Goal: Information Seeking & Learning: Learn about a topic

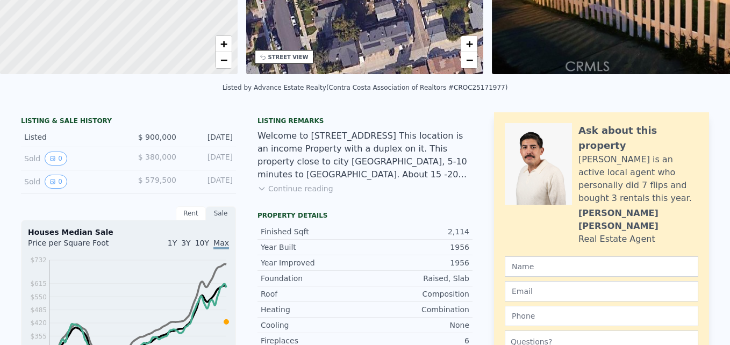
scroll to position [4, 0]
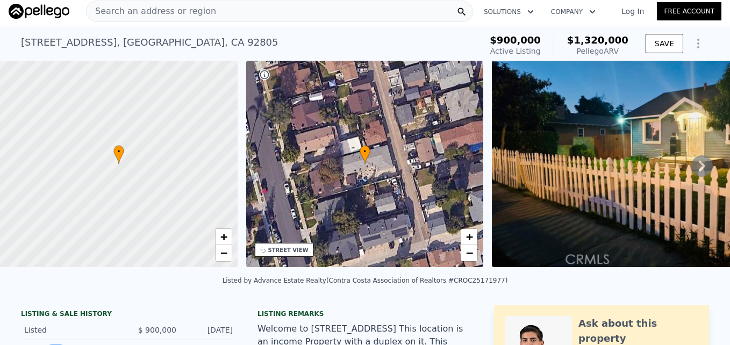
click at [291, 12] on div "Search an address or region" at bounding box center [279, 11] width 387 height 21
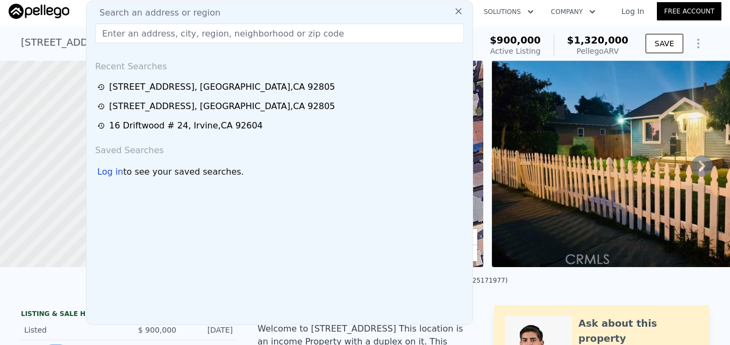
click at [207, 32] on input "text" at bounding box center [279, 33] width 369 height 19
type input "[STREET_ADDRESS]"
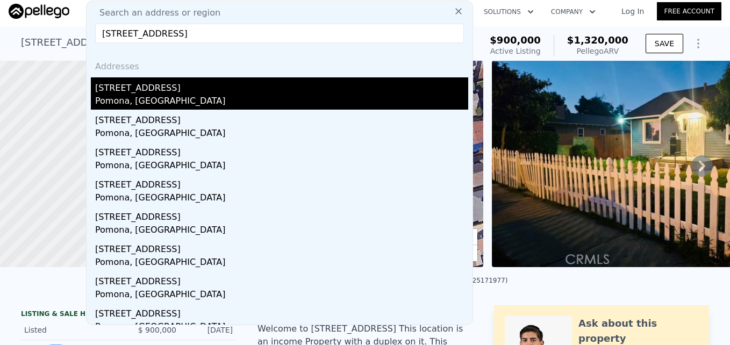
click at [178, 83] on div "[STREET_ADDRESS]" at bounding box center [281, 85] width 373 height 17
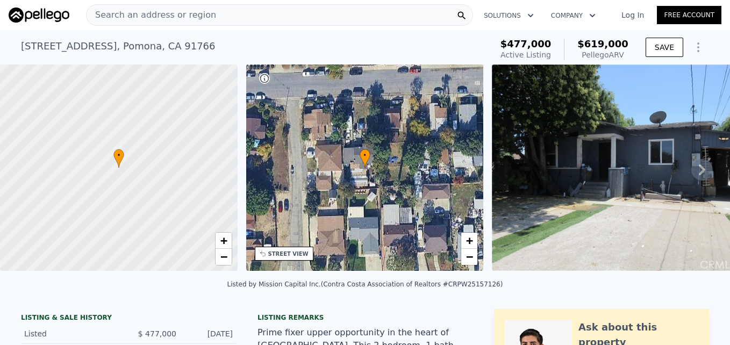
click at [184, 13] on span "Search an address or region" at bounding box center [152, 15] width 130 height 13
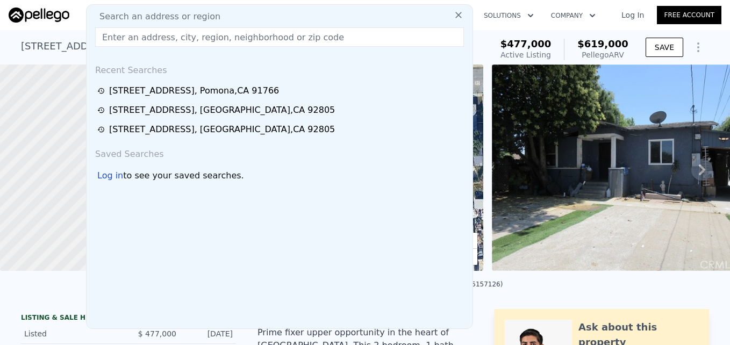
click at [216, 41] on input "text" at bounding box center [279, 36] width 369 height 19
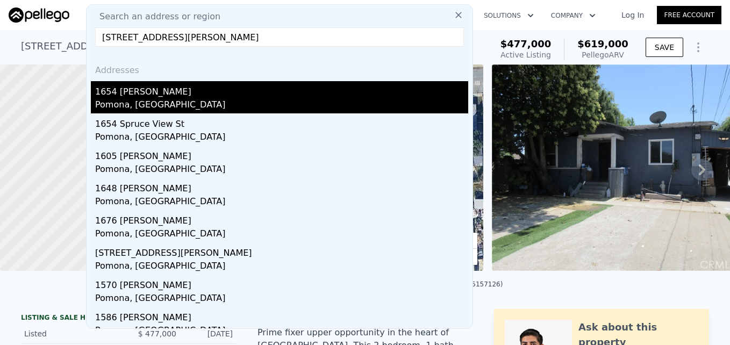
type input "[STREET_ADDRESS][PERSON_NAME]"
click at [217, 91] on div "1654 [PERSON_NAME]" at bounding box center [281, 89] width 373 height 17
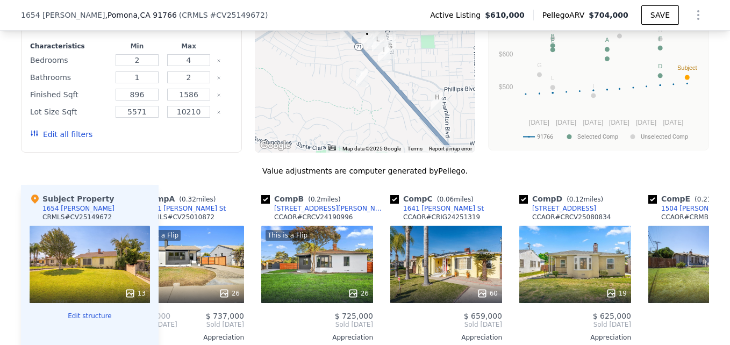
scroll to position [943, 0]
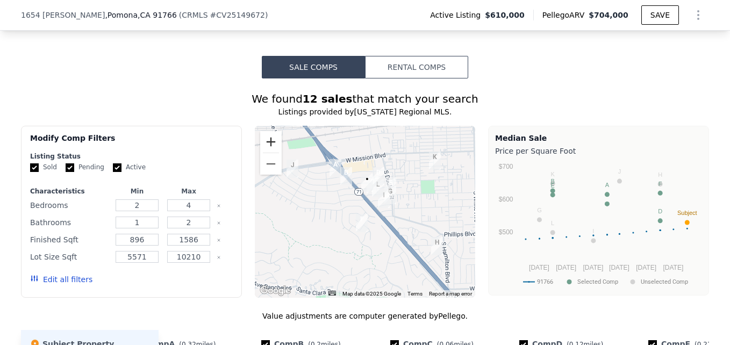
click at [263, 144] on button "Zoom in" at bounding box center [270, 141] width 21 height 21
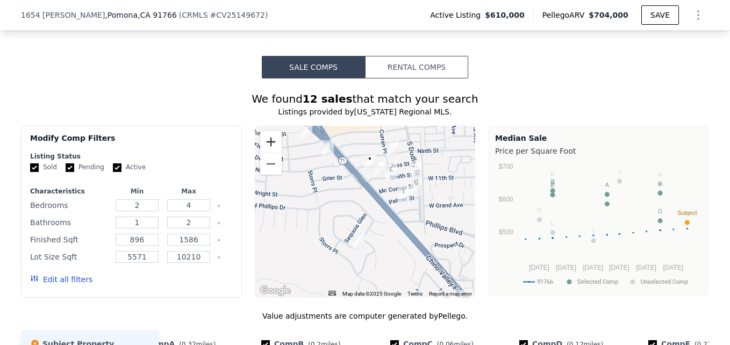
click at [263, 144] on button "Zoom in" at bounding box center [270, 141] width 21 height 21
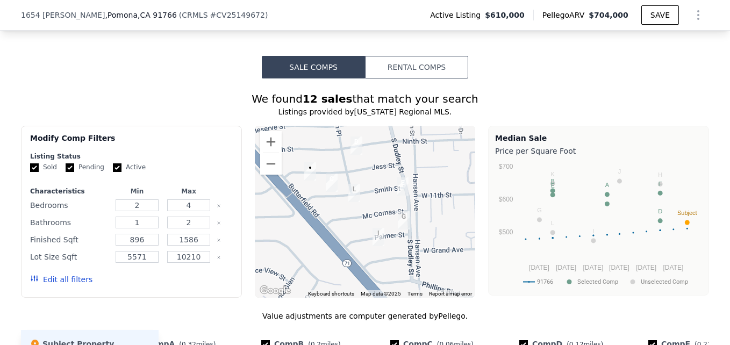
drag, startPoint x: 458, startPoint y: 168, endPoint x: 392, endPoint y: 219, distance: 83.9
click at [392, 219] on div at bounding box center [365, 212] width 221 height 172
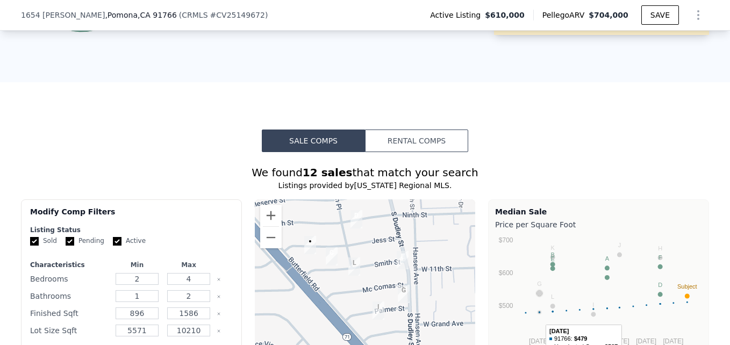
scroll to position [1018, 0]
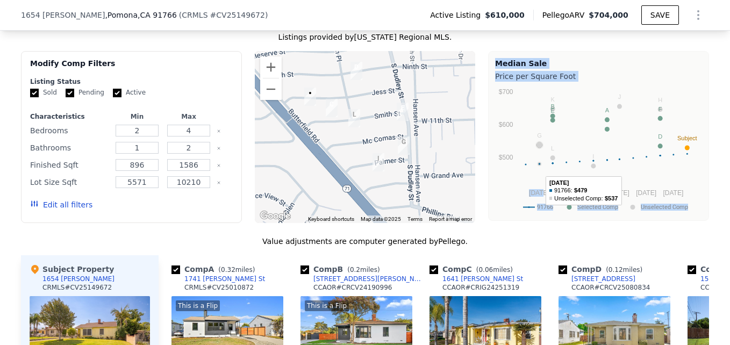
drag, startPoint x: 540, startPoint y: 206, endPoint x: 406, endPoint y: 149, distance: 145.2
click at [406, 149] on div "Modify Comp Filters Listing Status Sold Pending Active Characteristics Min Max …" at bounding box center [365, 137] width 688 height 172
click at [264, 100] on button "Zoom out" at bounding box center [270, 88] width 21 height 21
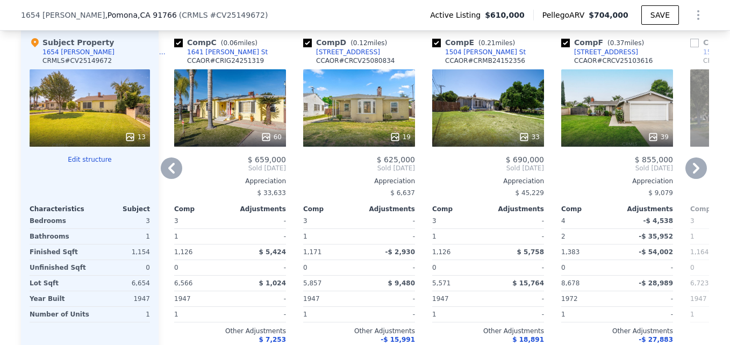
scroll to position [1245, 0]
click at [232, 114] on div "60" at bounding box center [230, 107] width 112 height 77
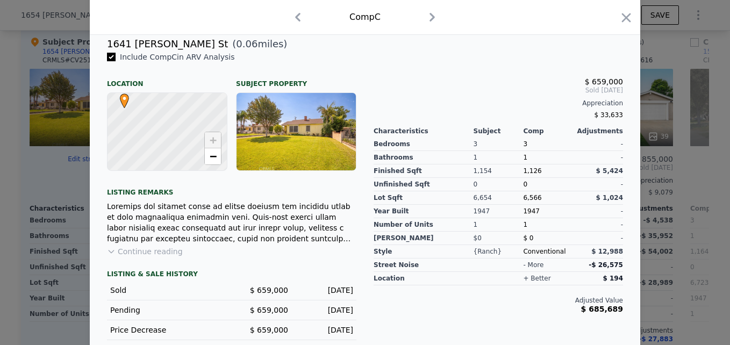
scroll to position [317, 0]
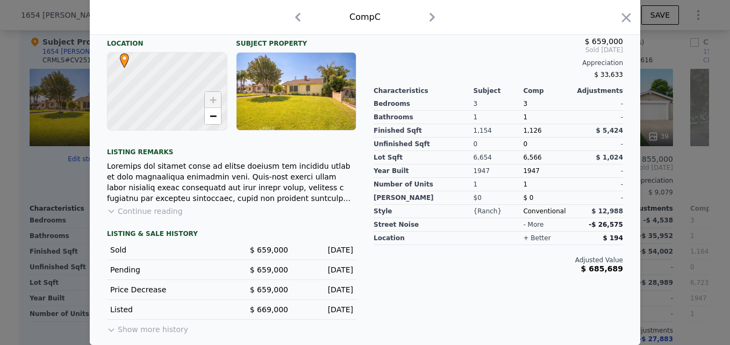
click at [691, 237] on div at bounding box center [365, 172] width 730 height 345
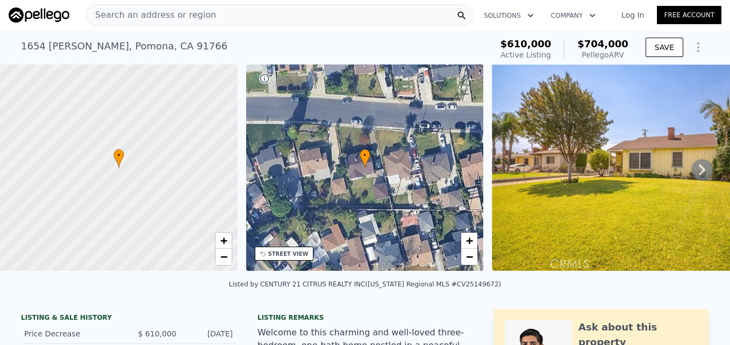
click at [348, 56] on div "[STREET_ADDRESS][PERSON_NAME] Active at $610k (~ARV $704k )" at bounding box center [254, 49] width 467 height 30
click at [313, 11] on div "Search an address or region" at bounding box center [279, 14] width 387 height 21
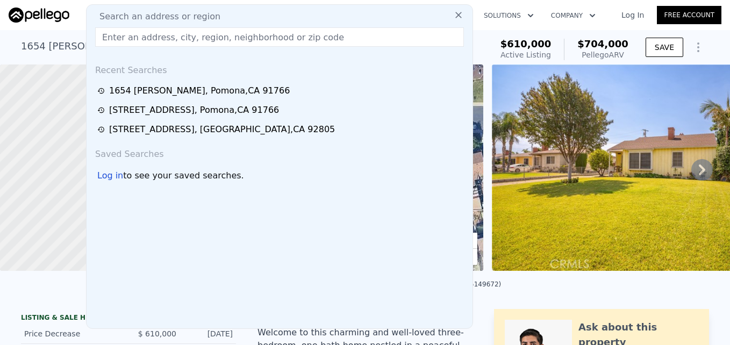
click at [216, 40] on input "text" at bounding box center [279, 36] width 369 height 19
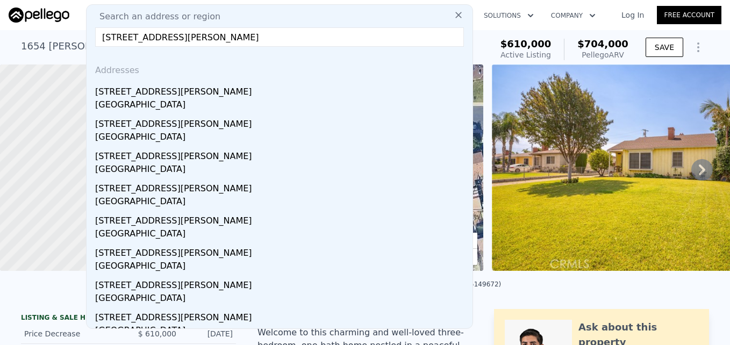
type input "[STREET_ADDRESS][PERSON_NAME]"
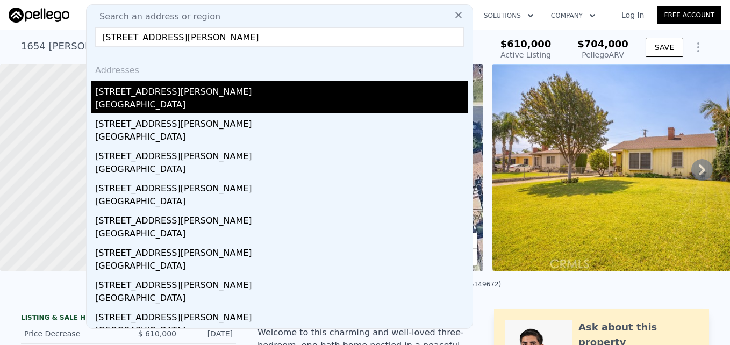
click at [263, 86] on div "[STREET_ADDRESS][PERSON_NAME]" at bounding box center [281, 89] width 373 height 17
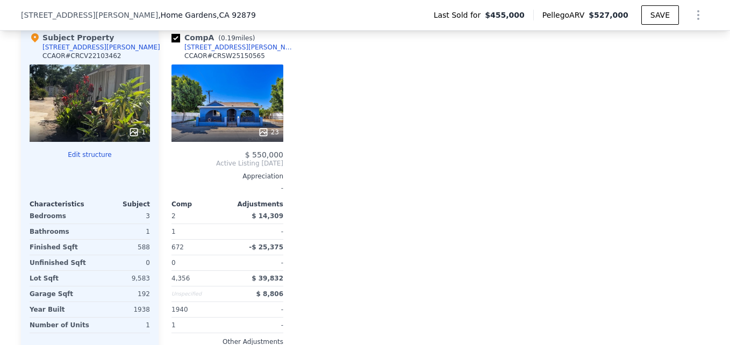
scroll to position [1302, 0]
